Goal: Task Accomplishment & Management: Manage account settings

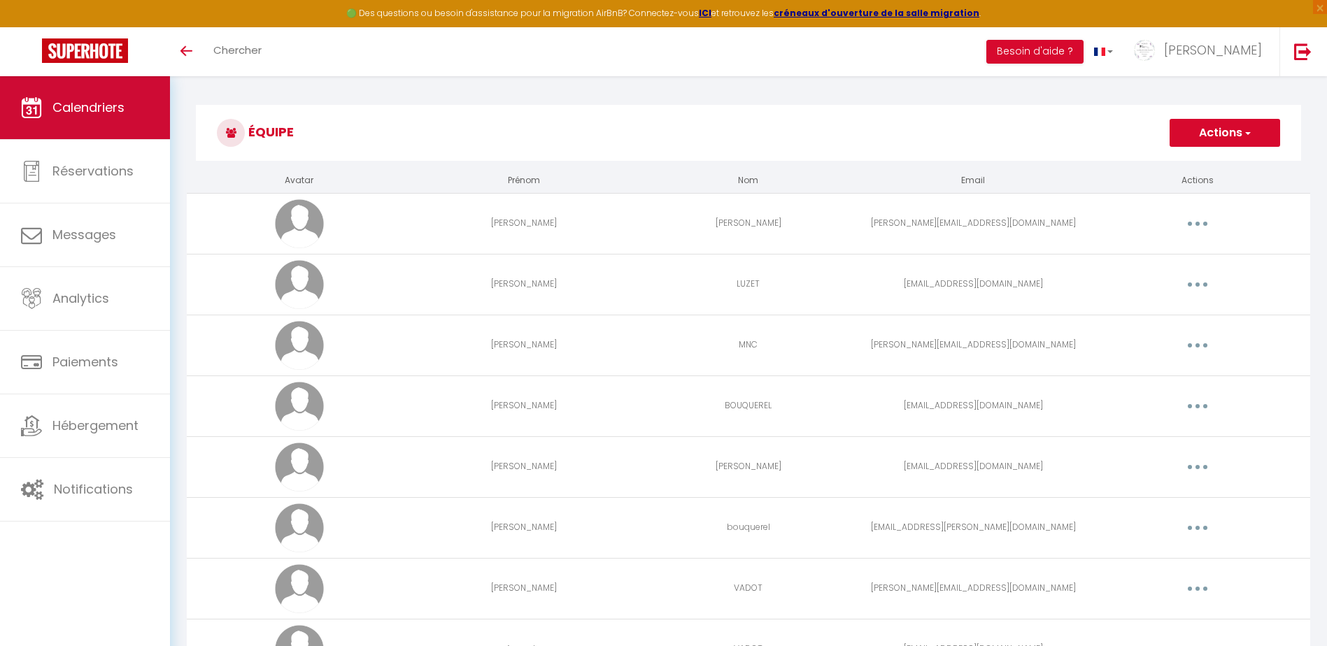
click at [94, 106] on span "Calendriers" at bounding box center [88, 107] width 72 height 17
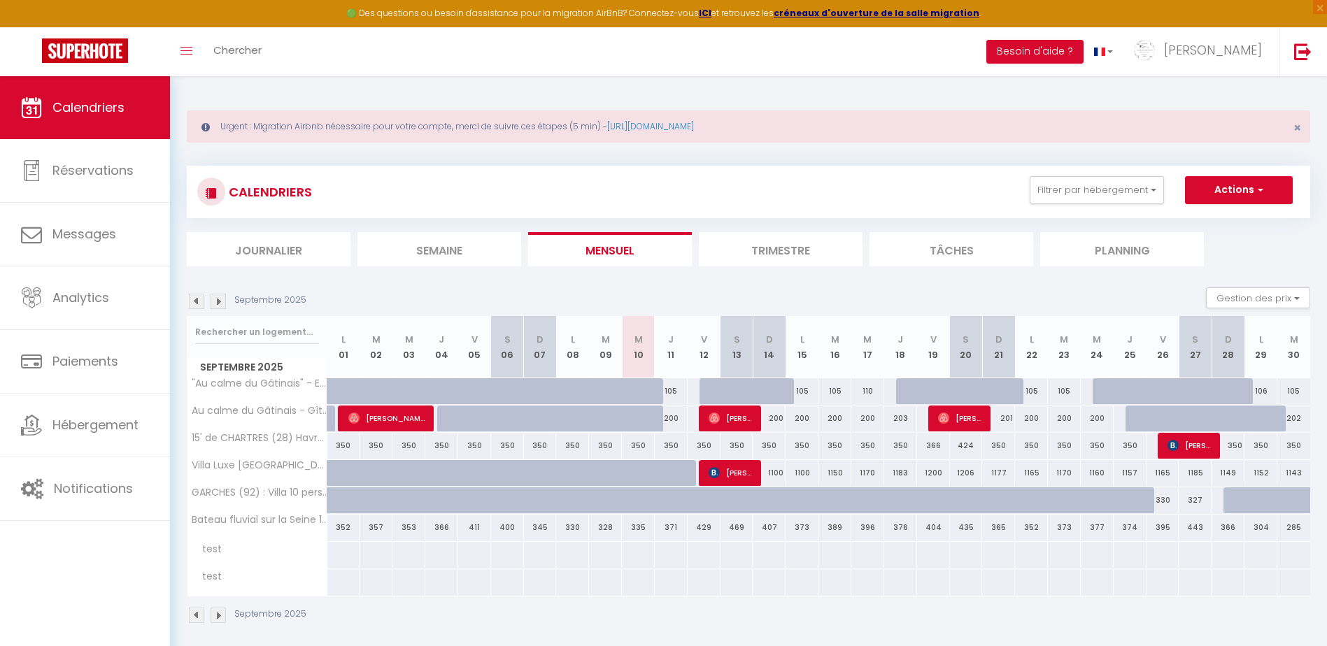
click at [220, 302] on img at bounding box center [218, 301] width 15 height 15
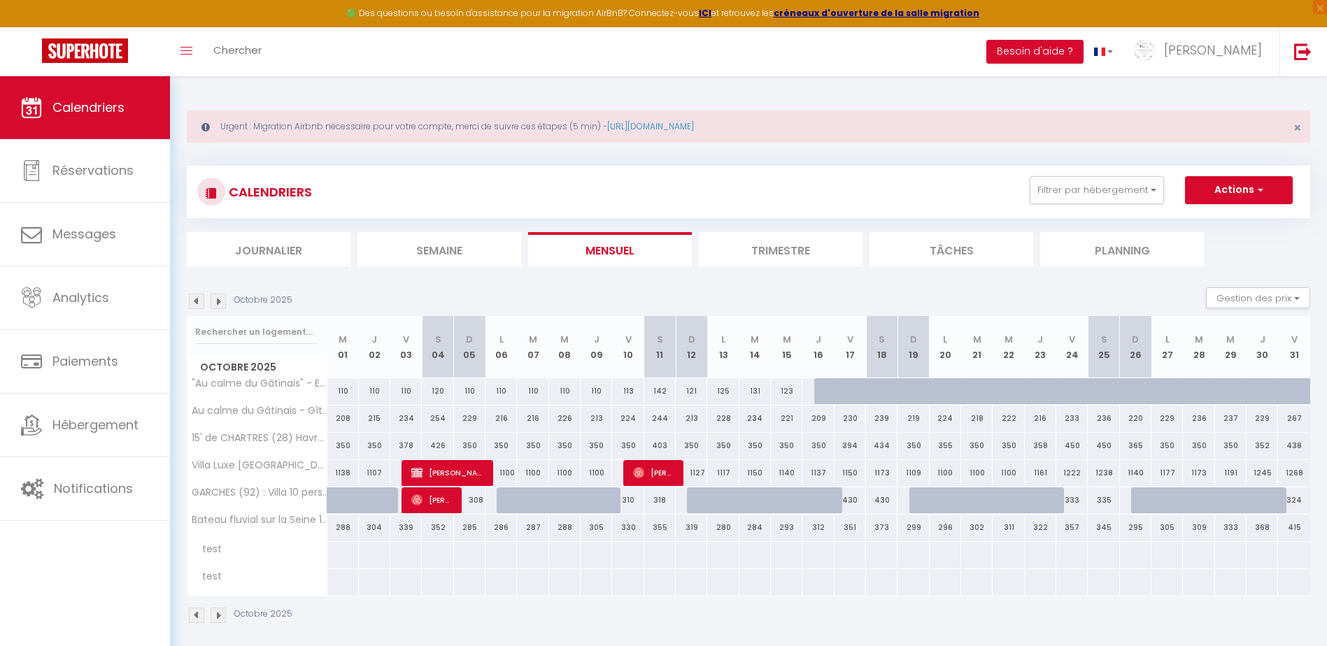
click at [223, 302] on img at bounding box center [218, 301] width 15 height 15
select select
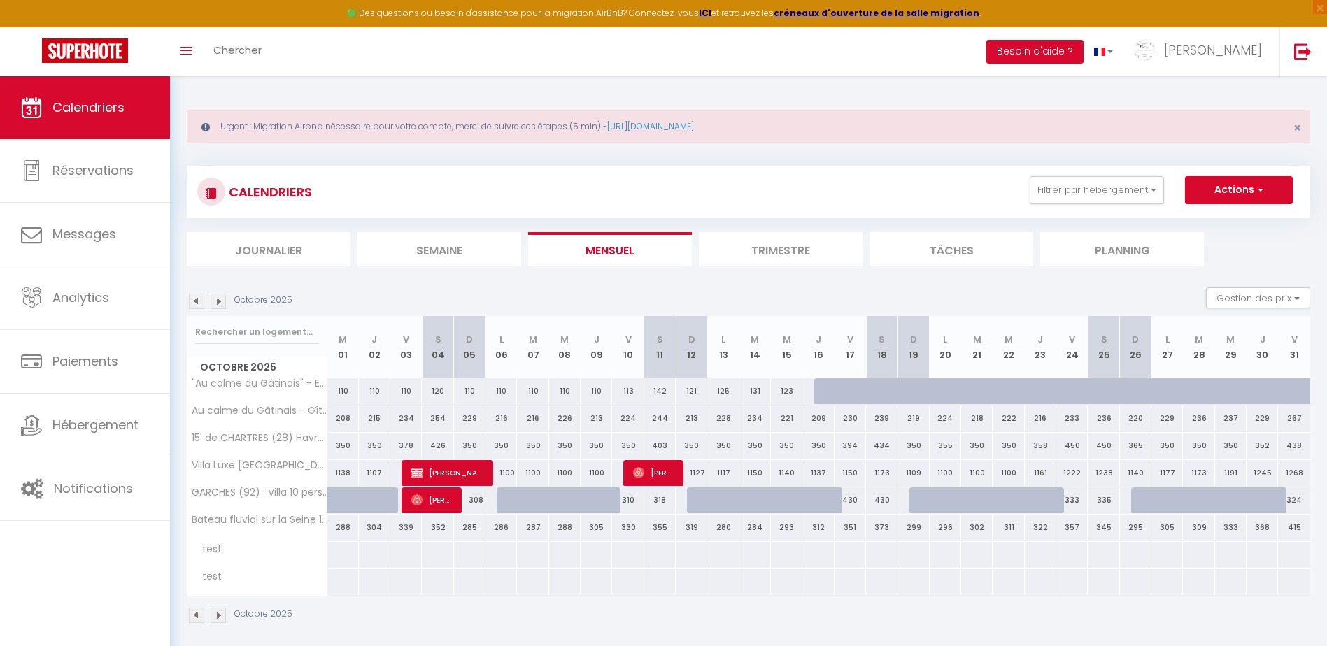
select select
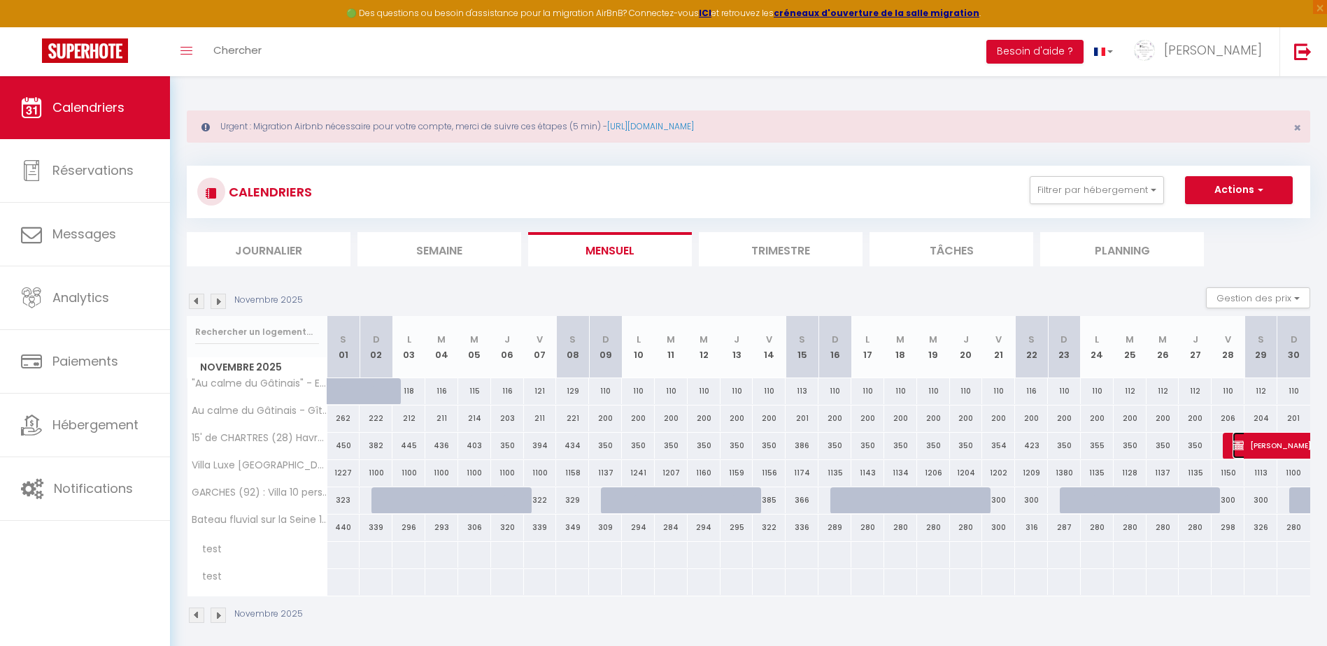
click at [1274, 444] on span "[PERSON_NAME]" at bounding box center [1281, 445] width 97 height 27
select select "OK"
select select "KO"
select select "0"
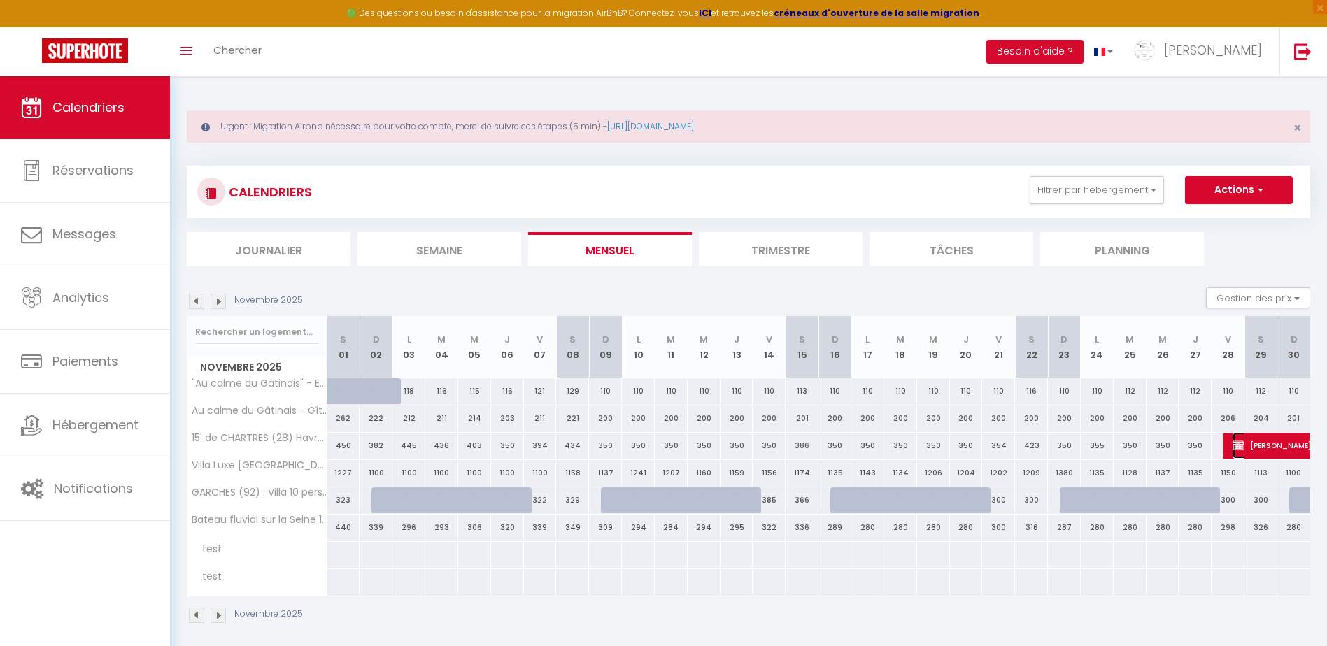
select select "1"
select select
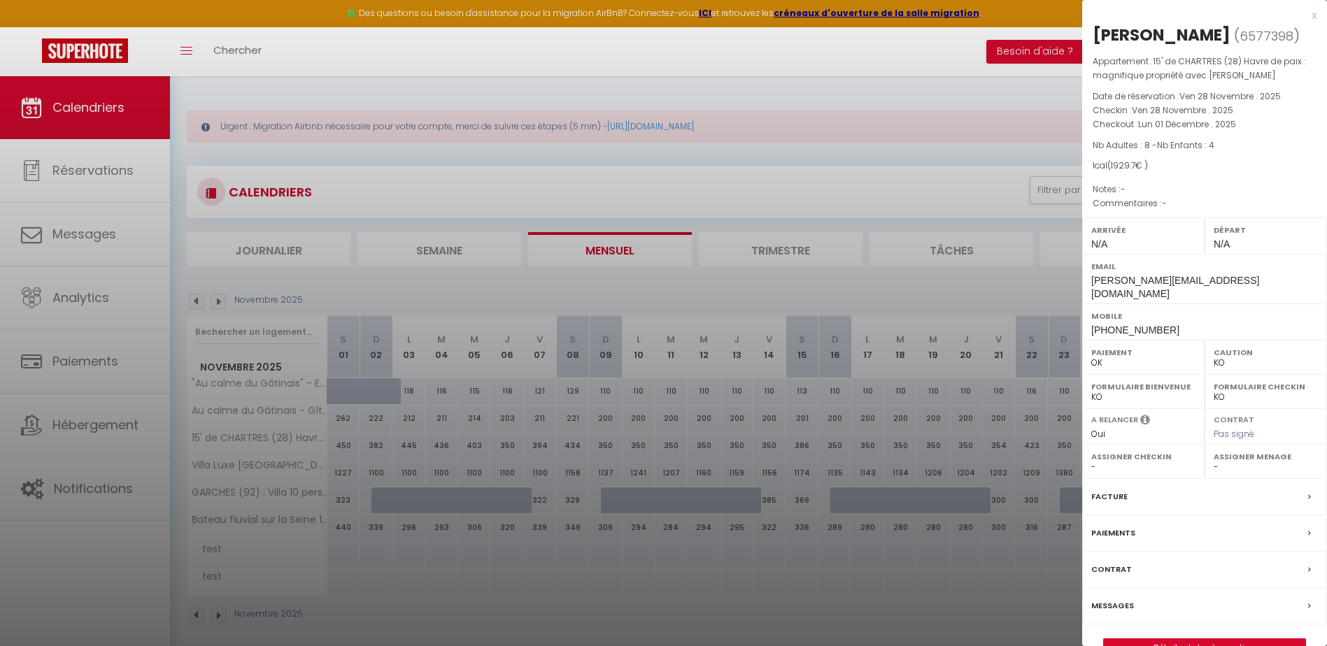
click at [976, 80] on div at bounding box center [663, 323] width 1327 height 646
